Goal: Task Accomplishment & Management: Manage account settings

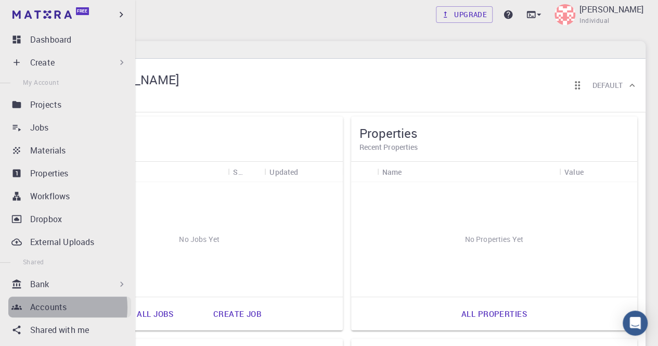
click at [48, 307] on p "Accounts" at bounding box center [48, 307] width 36 height 12
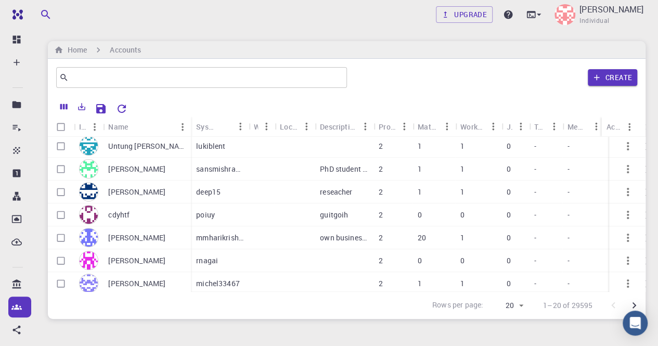
scroll to position [260, 0]
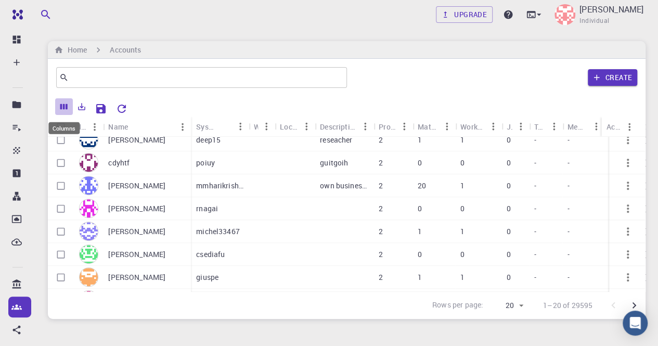
click at [63, 106] on icon "Columns" at bounding box center [63, 107] width 7 height 6
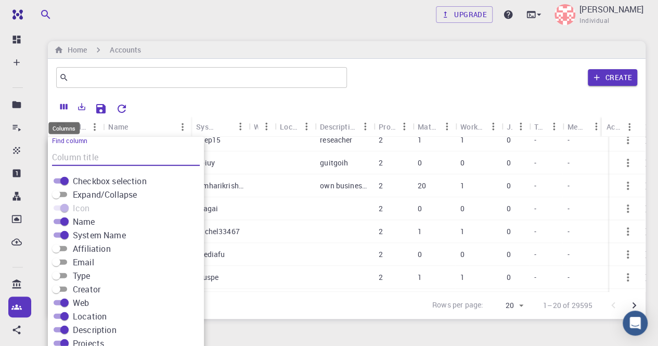
scroll to position [24, 0]
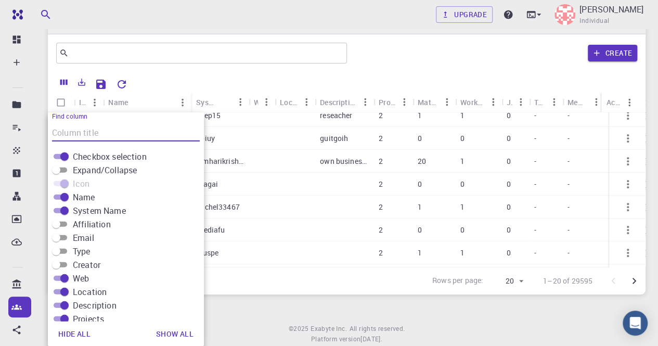
click at [67, 224] on input "Affiliation" at bounding box center [55, 224] width 37 height 12
checkbox input "true"
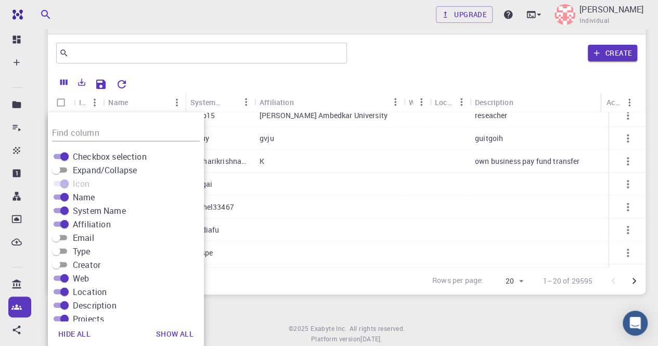
scroll to position [237, 0]
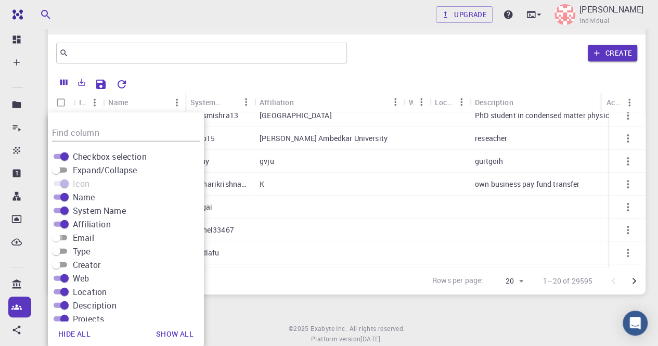
click at [62, 237] on input "Email" at bounding box center [55, 238] width 37 height 12
checkbox input "true"
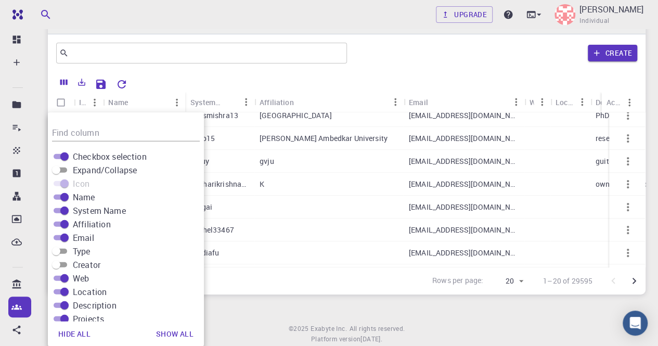
click at [250, 284] on div "Rows per page: 20 20 1–20 of 29595" at bounding box center [347, 281] width 598 height 28
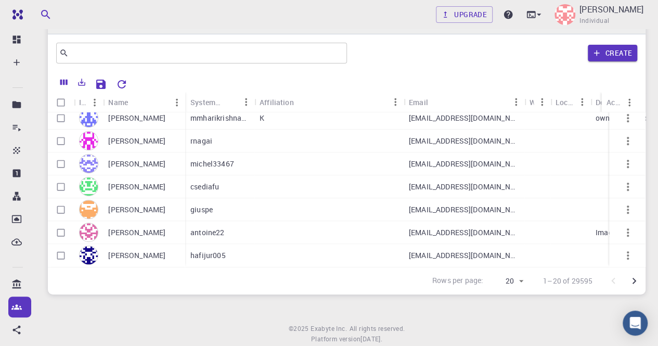
scroll to position [55, 0]
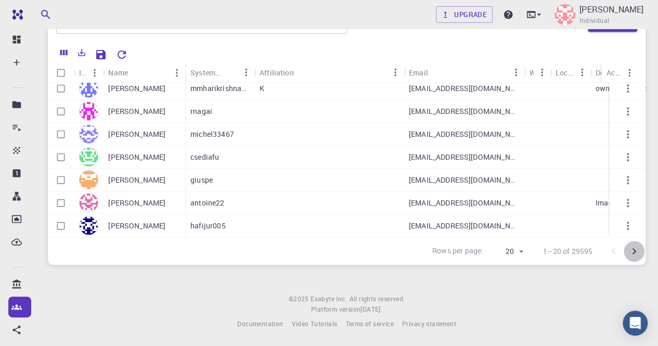
click at [636, 253] on icon "Go to next page" at bounding box center [634, 251] width 12 height 12
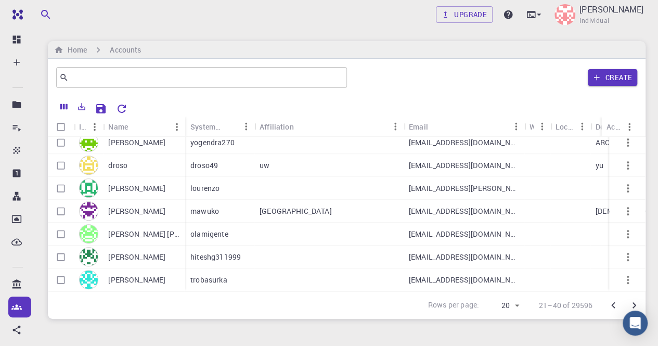
scroll to position [52, 0]
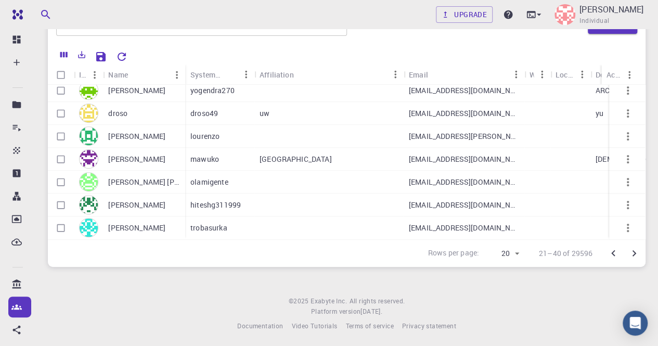
click at [634, 251] on icon "Go to next page" at bounding box center [635, 253] width 4 height 6
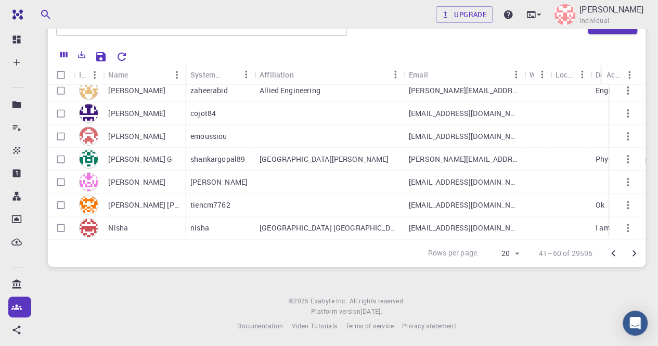
scroll to position [55, 0]
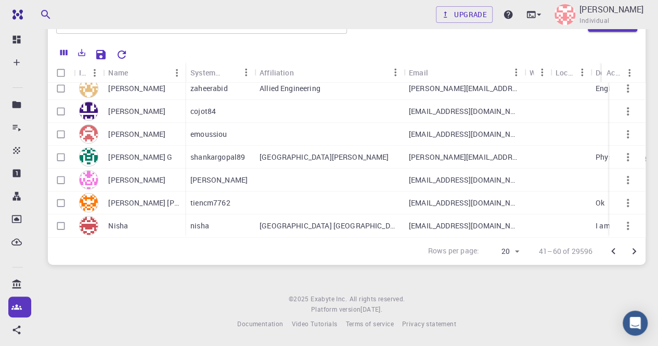
click at [640, 251] on button "Go to next page" at bounding box center [634, 251] width 21 height 21
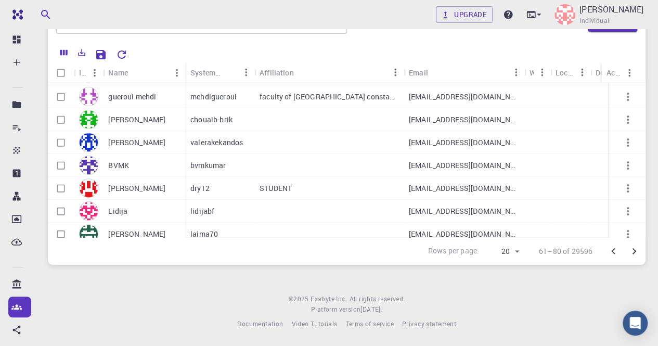
scroll to position [311, 0]
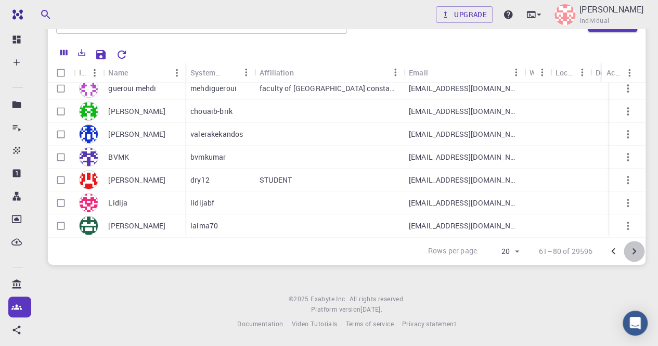
click at [636, 251] on icon "Go to next page" at bounding box center [634, 251] width 12 height 12
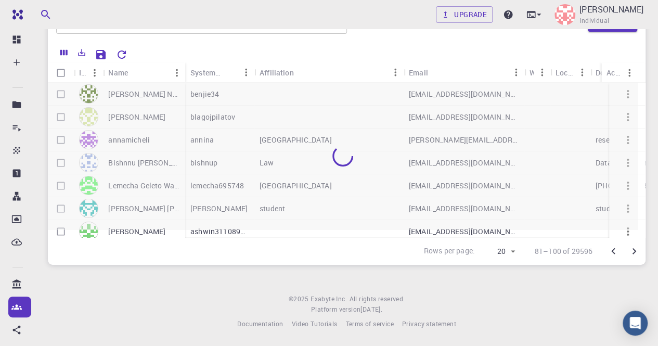
click at [633, 251] on icon "Go to next page" at bounding box center [634, 251] width 12 height 12
click at [613, 250] on icon "Go to previous page" at bounding box center [613, 251] width 12 height 12
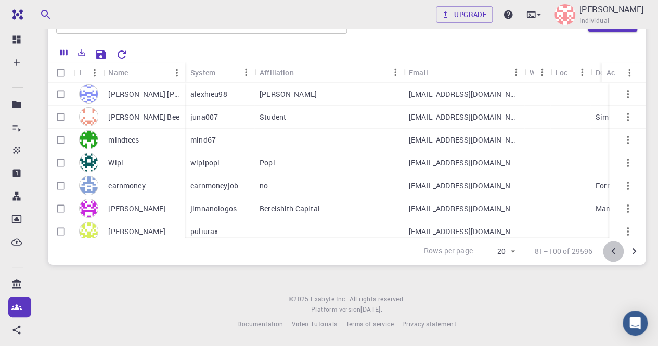
click at [611, 251] on icon "Go to previous page" at bounding box center [613, 251] width 12 height 12
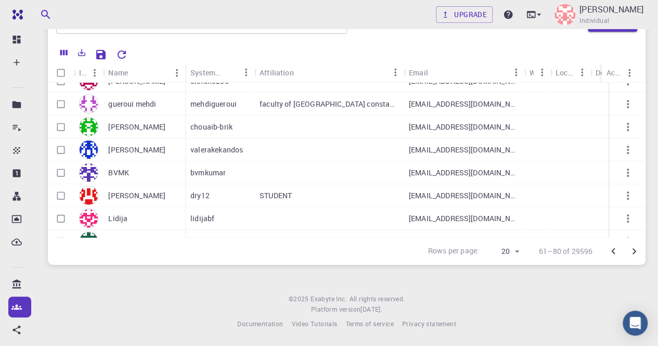
scroll to position [311, 0]
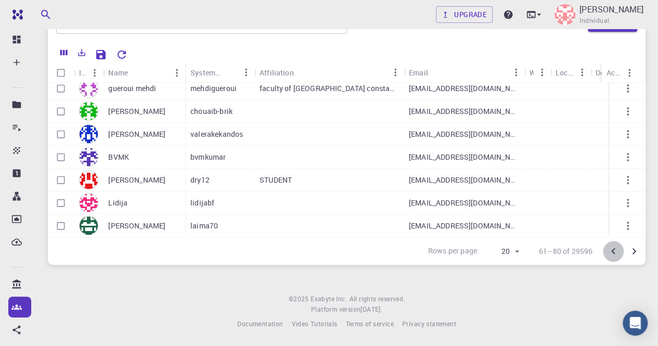
click at [617, 251] on icon "Go to previous page" at bounding box center [613, 251] width 12 height 12
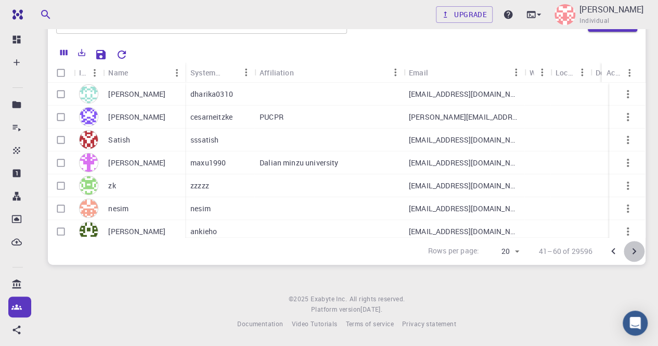
click at [637, 252] on icon "Go to next page" at bounding box center [634, 251] width 12 height 12
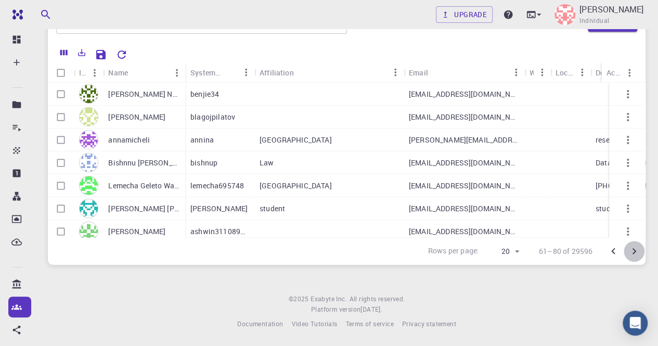
click at [637, 252] on icon "Go to next page" at bounding box center [634, 251] width 12 height 12
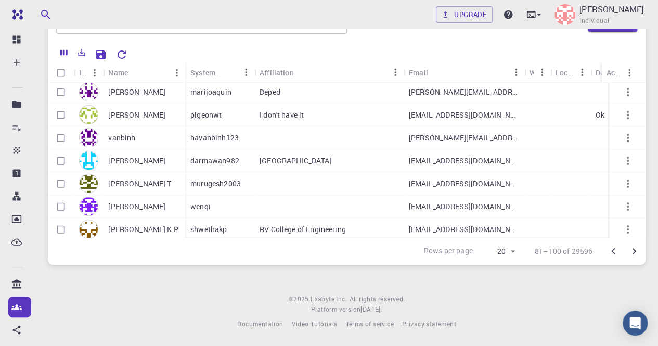
scroll to position [311, 0]
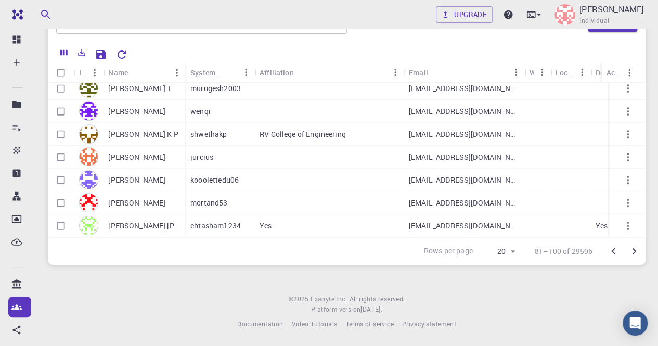
click at [635, 253] on icon "Go to next page" at bounding box center [634, 251] width 12 height 12
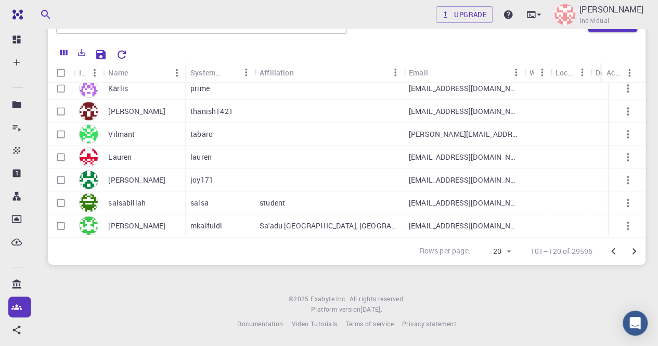
click at [632, 251] on icon "Go to next page" at bounding box center [634, 251] width 12 height 12
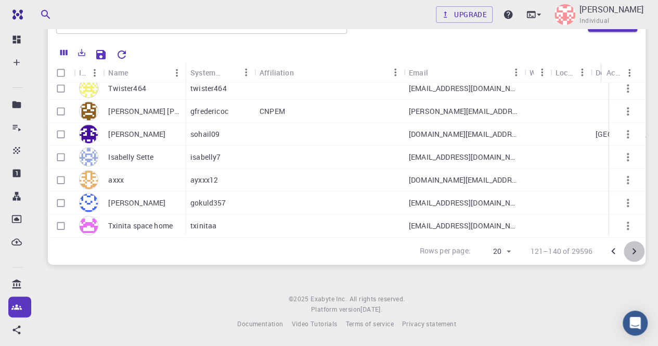
click at [633, 254] on icon "Go to next page" at bounding box center [634, 251] width 12 height 12
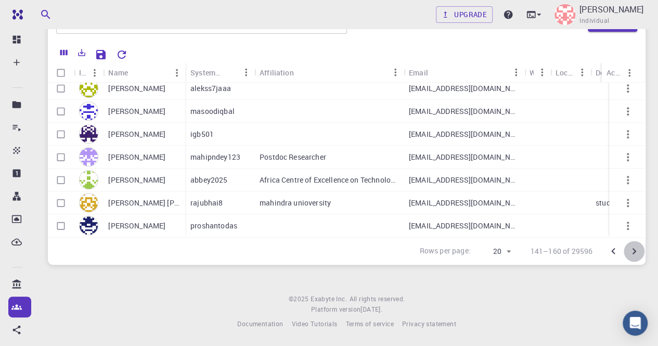
click at [635, 249] on icon "Go to next page" at bounding box center [634, 251] width 12 height 12
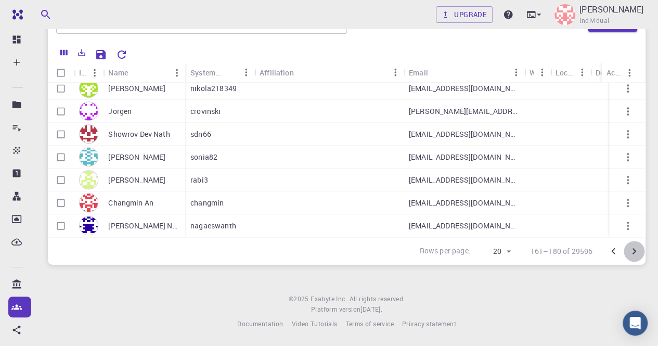
click at [635, 252] on icon "Go to next page" at bounding box center [634, 251] width 12 height 12
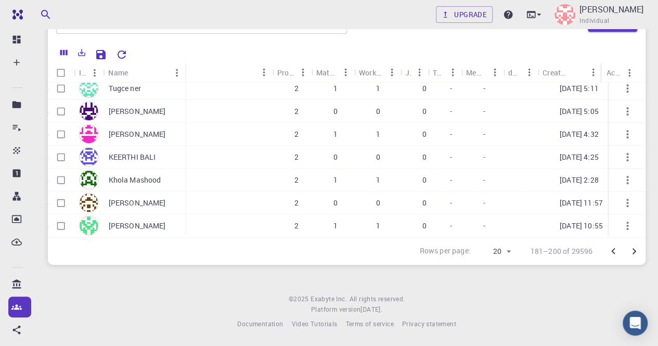
scroll to position [311, 469]
